Goal: Task Accomplishment & Management: Manage account settings

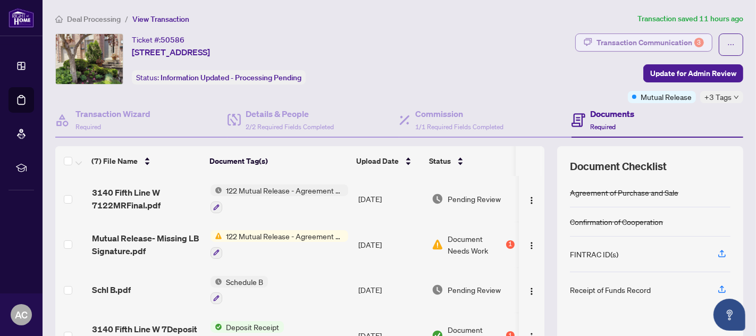
click at [639, 38] on div "Transaction Communication 3" at bounding box center [649, 42] width 107 height 17
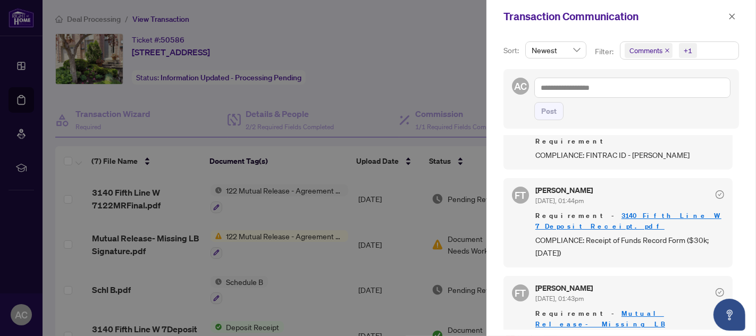
scroll to position [1, 0]
click at [729, 12] on span "button" at bounding box center [731, 16] width 7 height 17
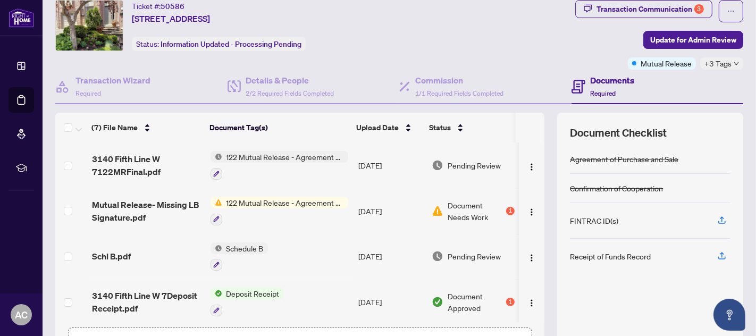
scroll to position [0, 0]
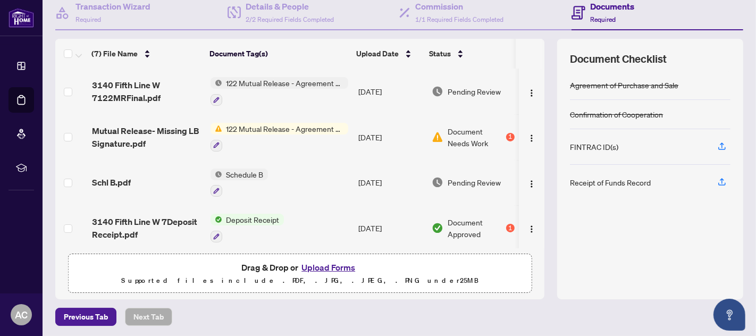
scroll to position [138, 0]
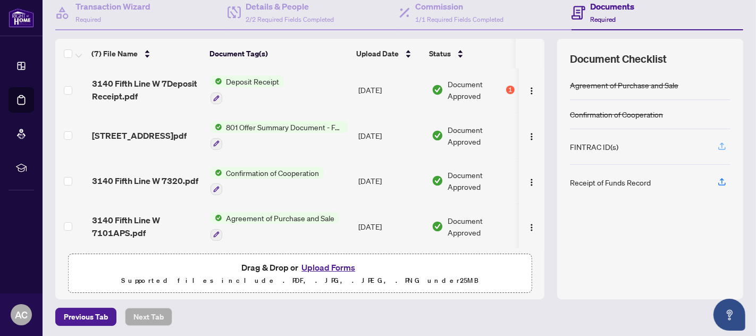
click at [717, 144] on icon "button" at bounding box center [722, 146] width 10 height 10
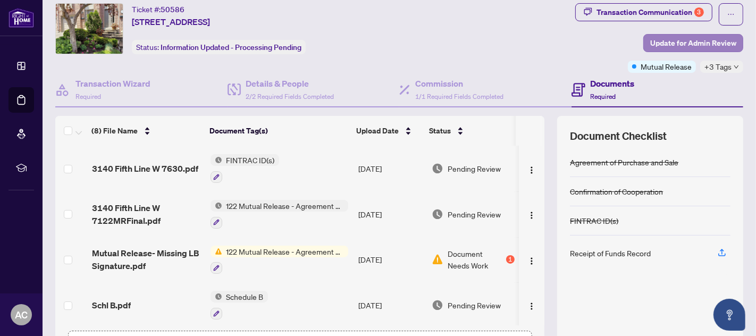
scroll to position [0, 0]
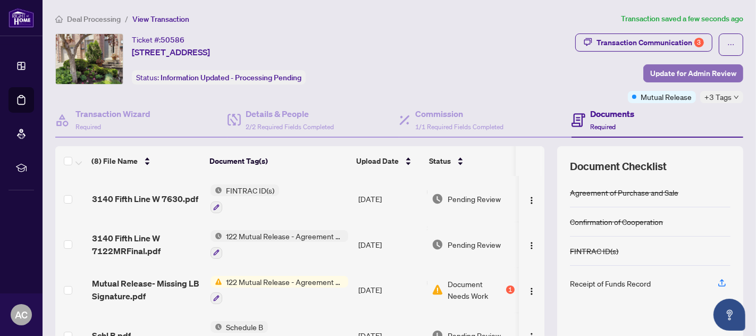
click at [676, 69] on span "Update for Admin Review" at bounding box center [693, 73] width 86 height 17
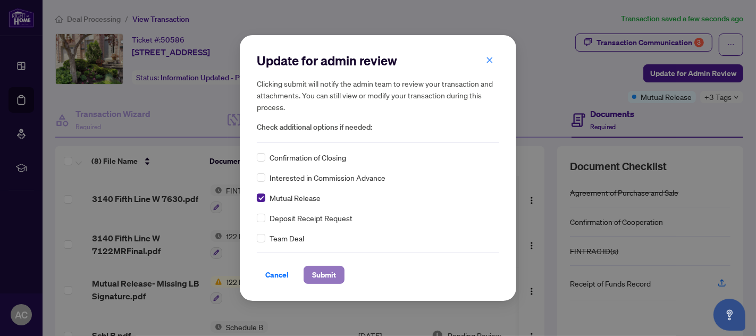
click at [327, 275] on span "Submit" at bounding box center [324, 274] width 24 height 17
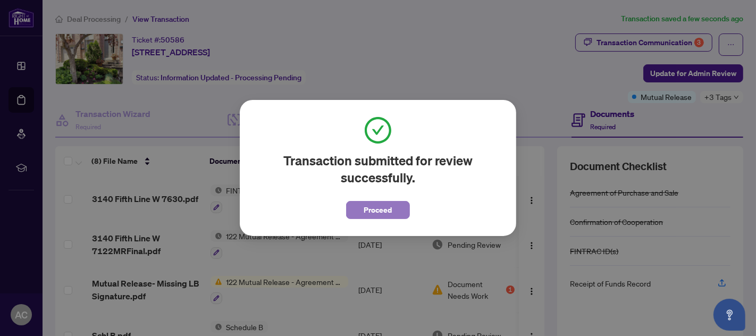
click at [384, 207] on span "Proceed" at bounding box center [378, 209] width 28 height 17
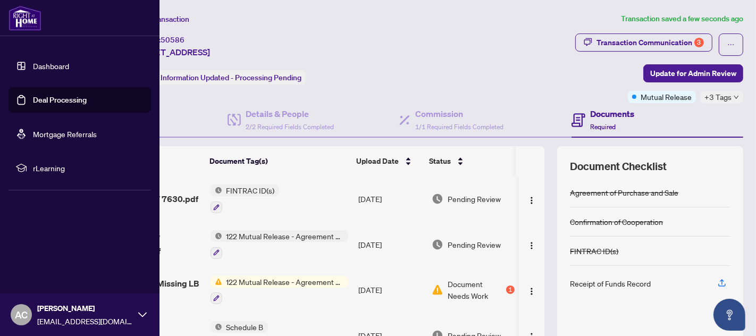
click at [138, 313] on icon at bounding box center [142, 314] width 9 height 5
click at [49, 252] on span "Logout" at bounding box center [43, 251] width 24 height 17
